Goal: Task Accomplishment & Management: Use online tool/utility

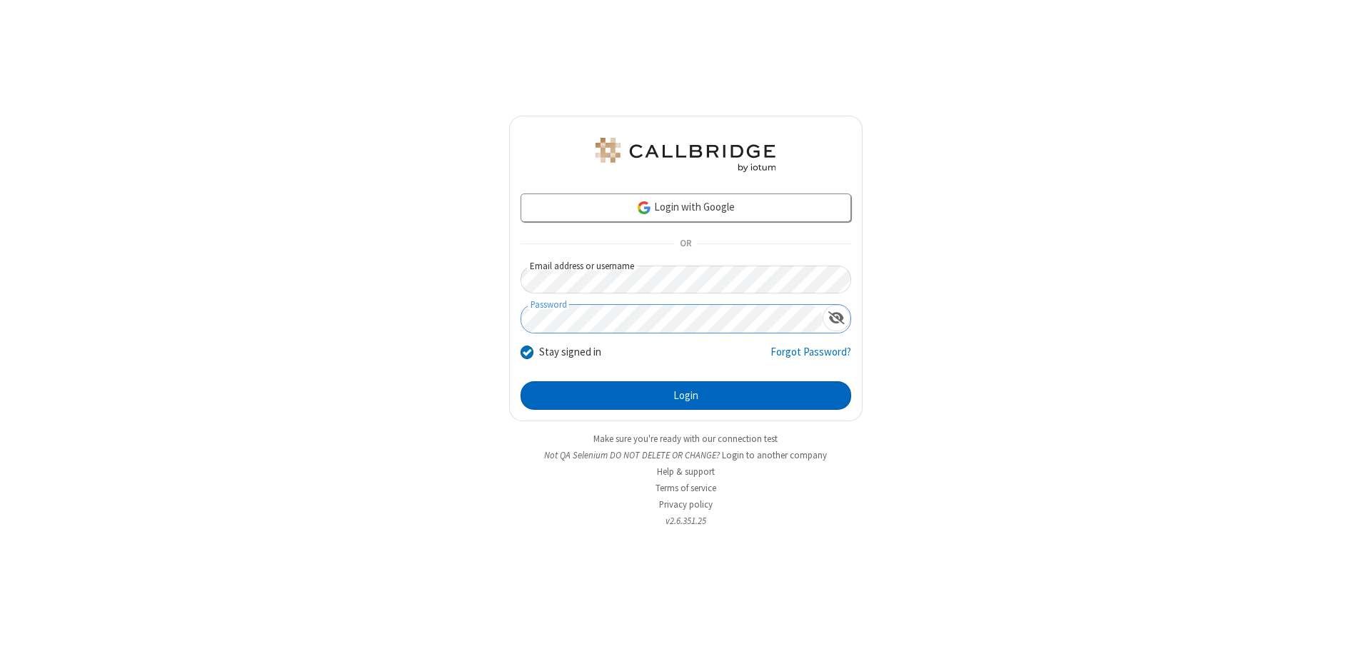
click at [685, 396] on button "Login" at bounding box center [685, 395] width 331 height 29
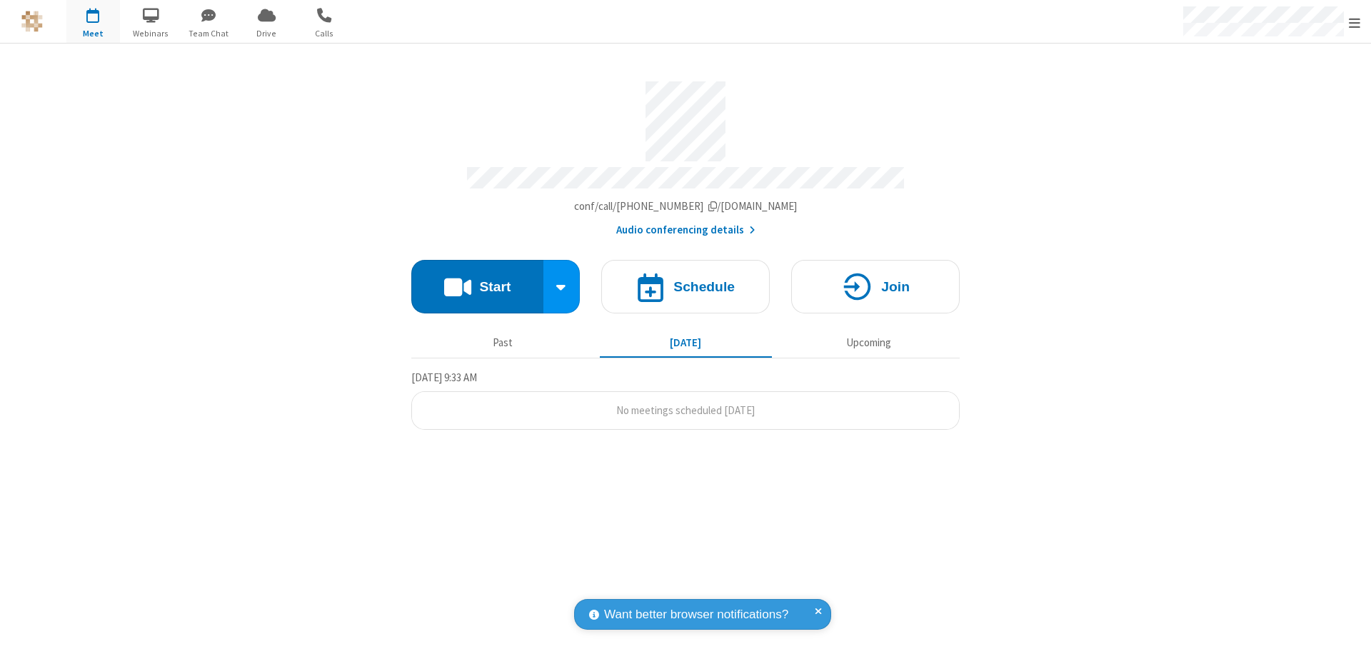
click at [477, 280] on button "Start" at bounding box center [477, 287] width 132 height 54
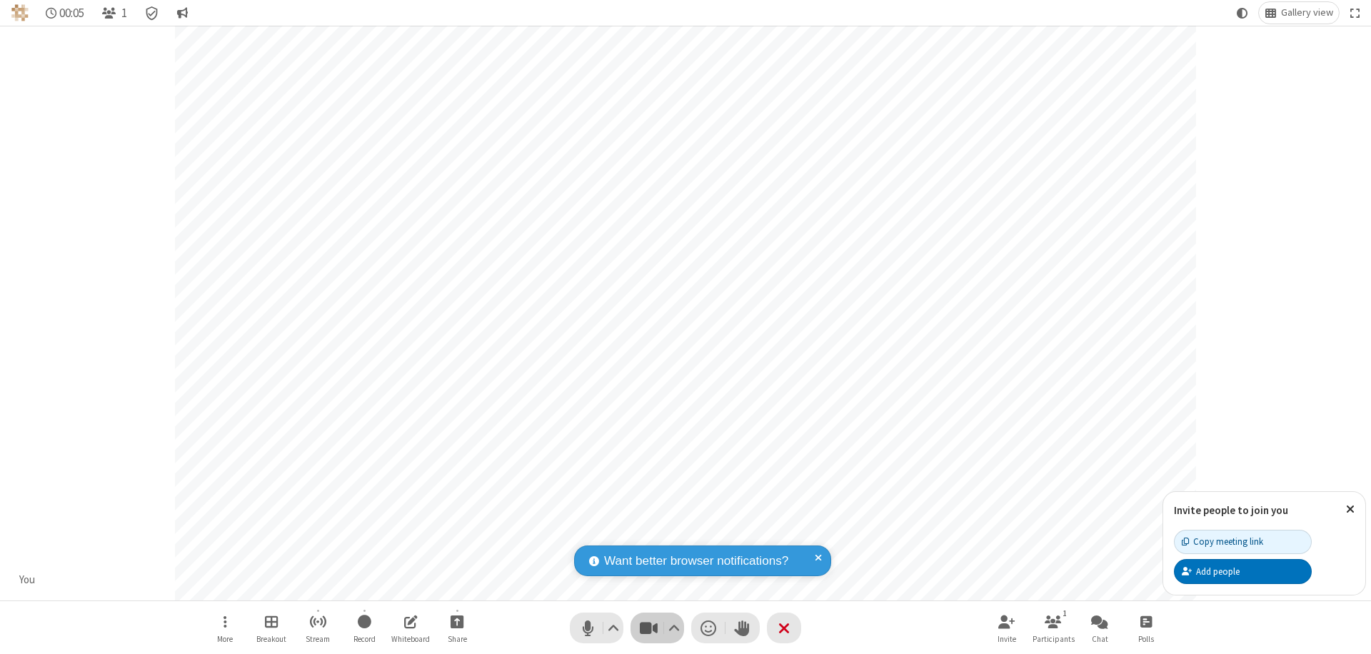
click at [648, 628] on span "Stop video (⌘+Shift+V)" at bounding box center [648, 628] width 21 height 21
click at [648, 628] on span "Start video (⌘+Shift+V)" at bounding box center [648, 628] width 21 height 21
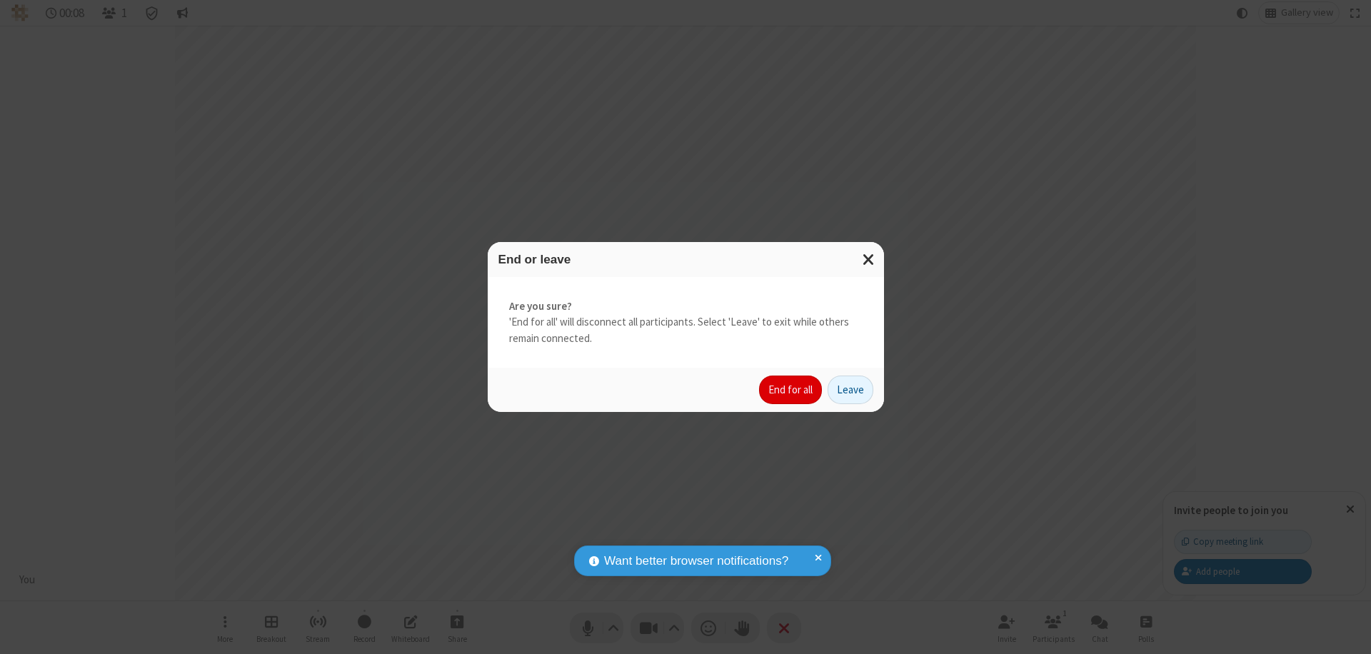
click at [791, 390] on button "End for all" at bounding box center [790, 390] width 63 height 29
